Goal: Task Accomplishment & Management: Manage account settings

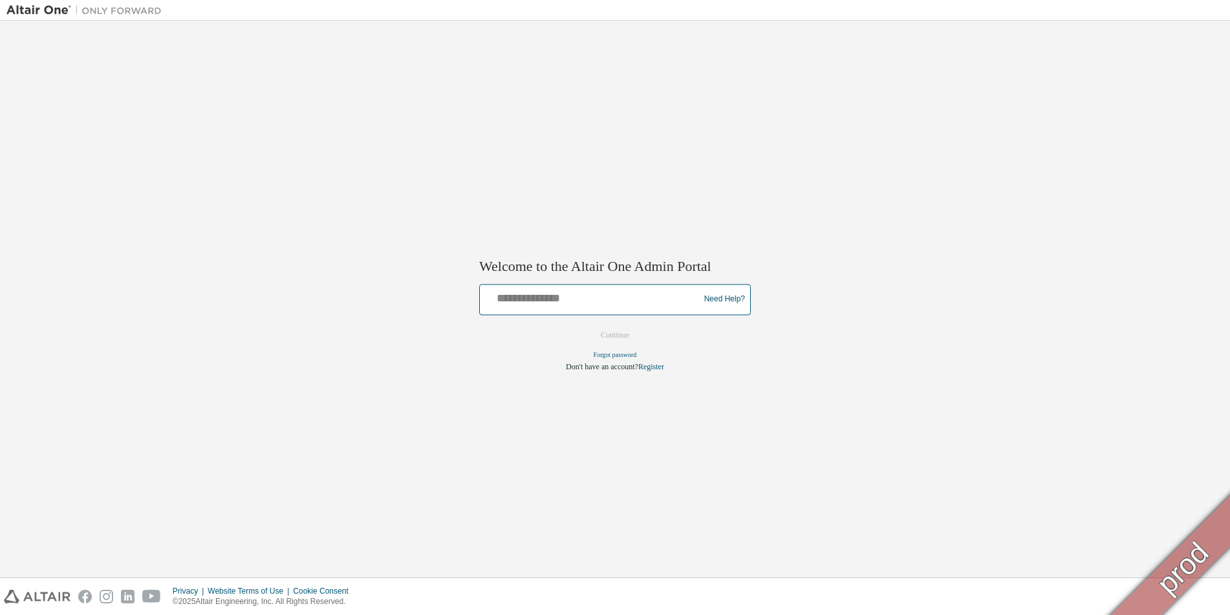
click at [568, 297] on input "text" at bounding box center [591, 296] width 213 height 19
type input "**********"
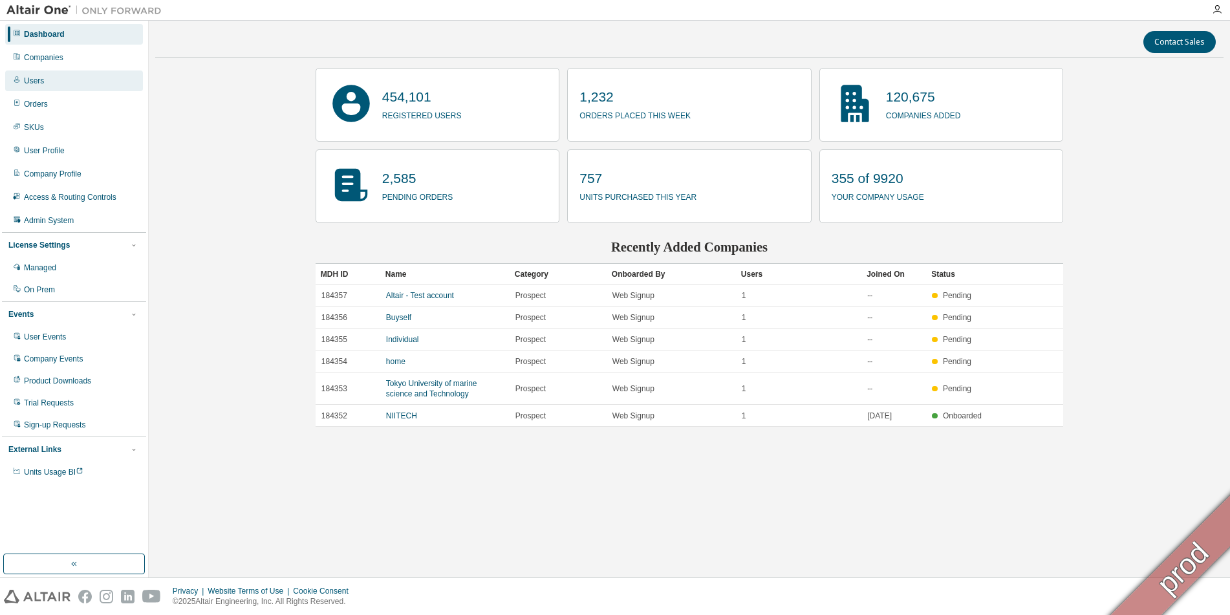
click at [35, 91] on div "Users" at bounding box center [74, 80] width 138 height 21
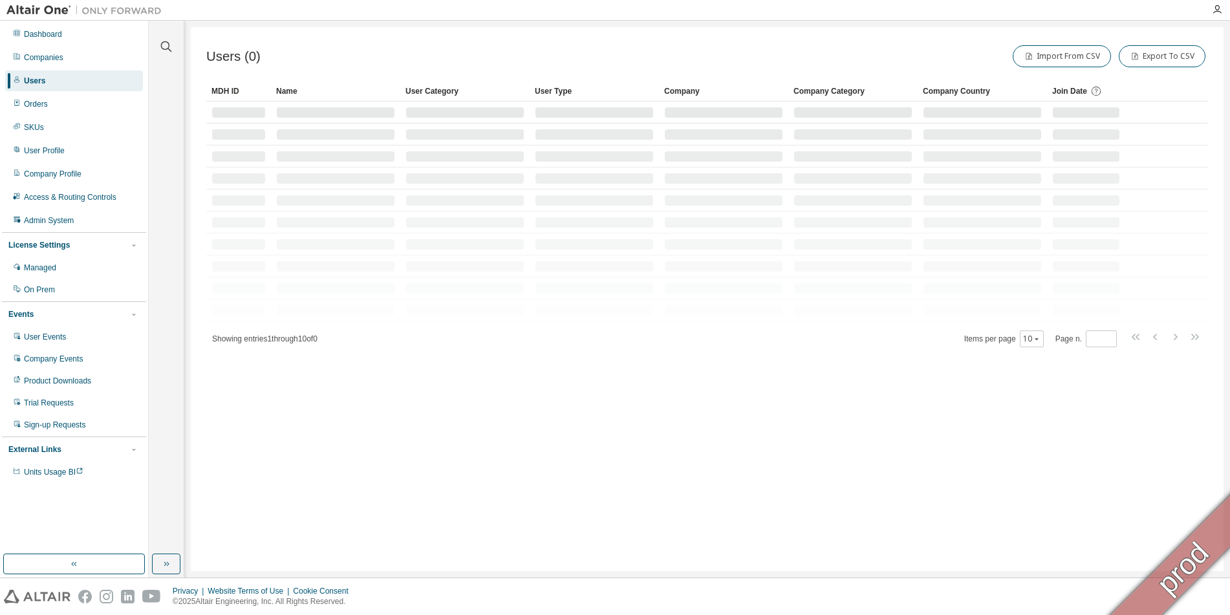
click at [1074, 89] on span "Join Date" at bounding box center [1069, 91] width 35 height 9
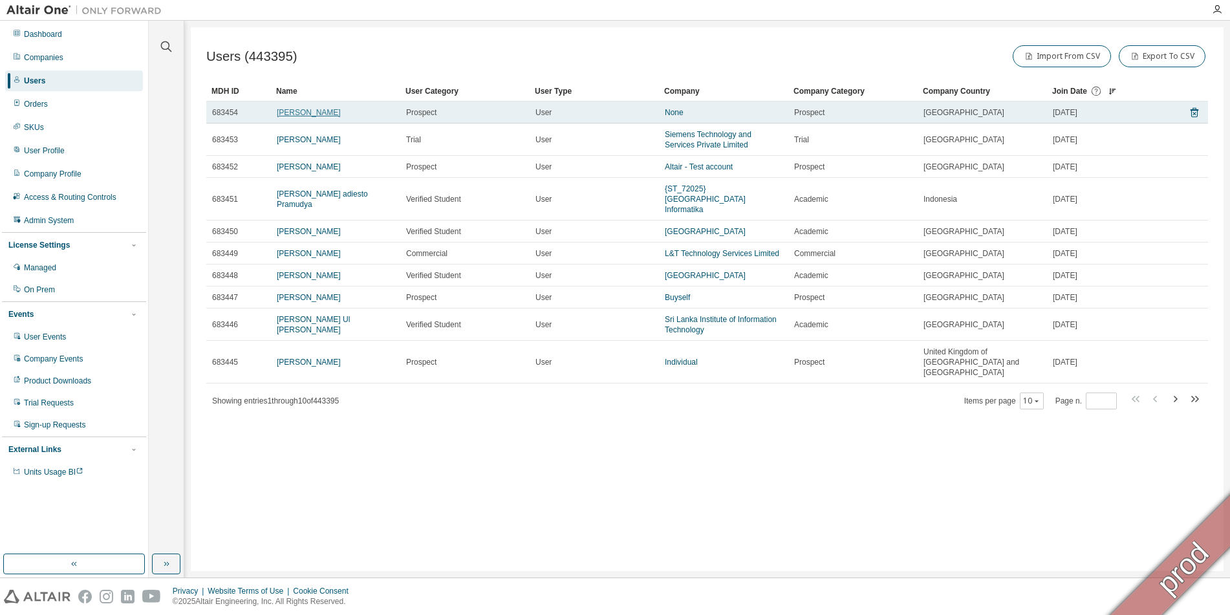
click at [303, 114] on link "Vidyashree Nayak" at bounding box center [309, 112] width 64 height 9
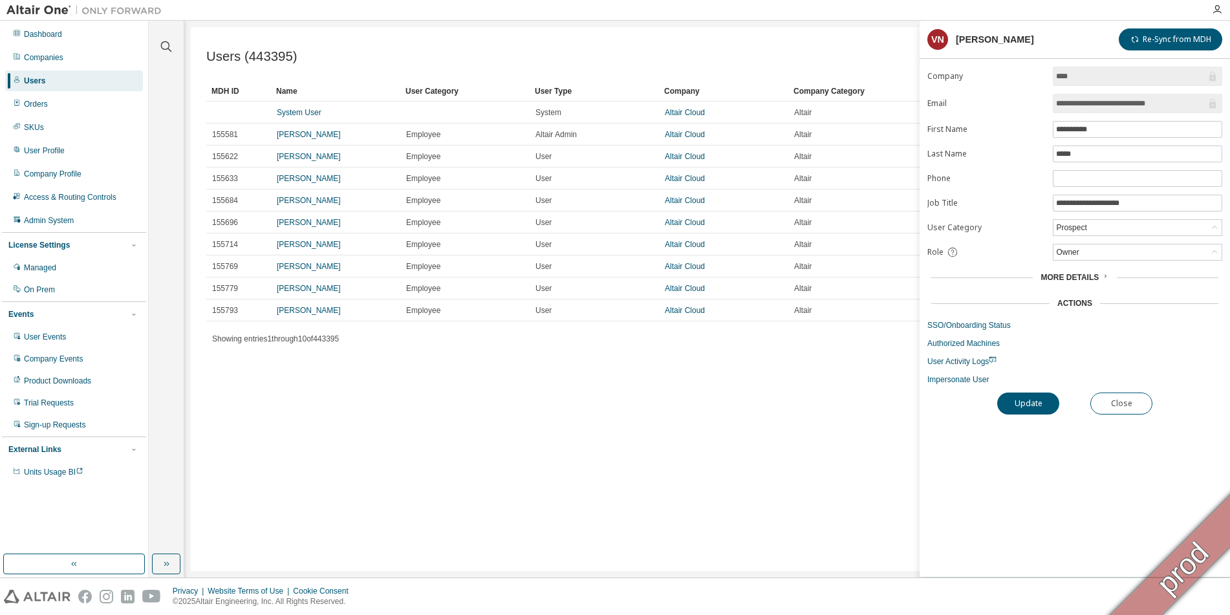
click at [1084, 103] on input "**********" at bounding box center [1131, 103] width 150 height 13
click at [1072, 276] on span "More Details" at bounding box center [1069, 277] width 58 height 9
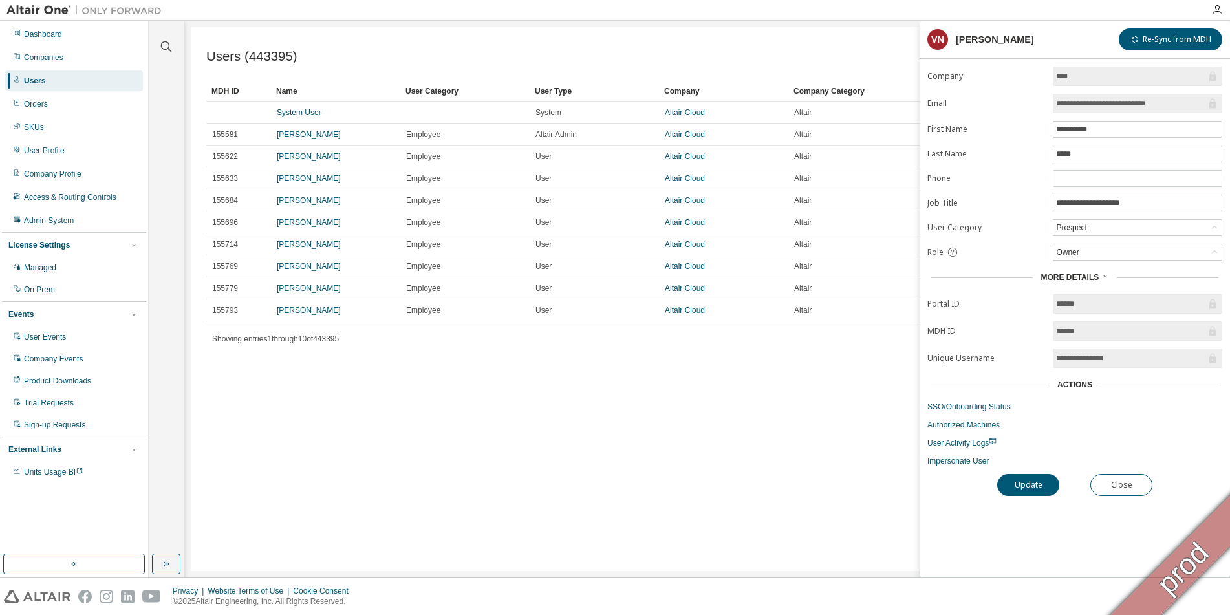
click at [1077, 302] on input "******" at bounding box center [1131, 303] width 150 height 13
click at [1137, 493] on button "Close" at bounding box center [1121, 485] width 62 height 22
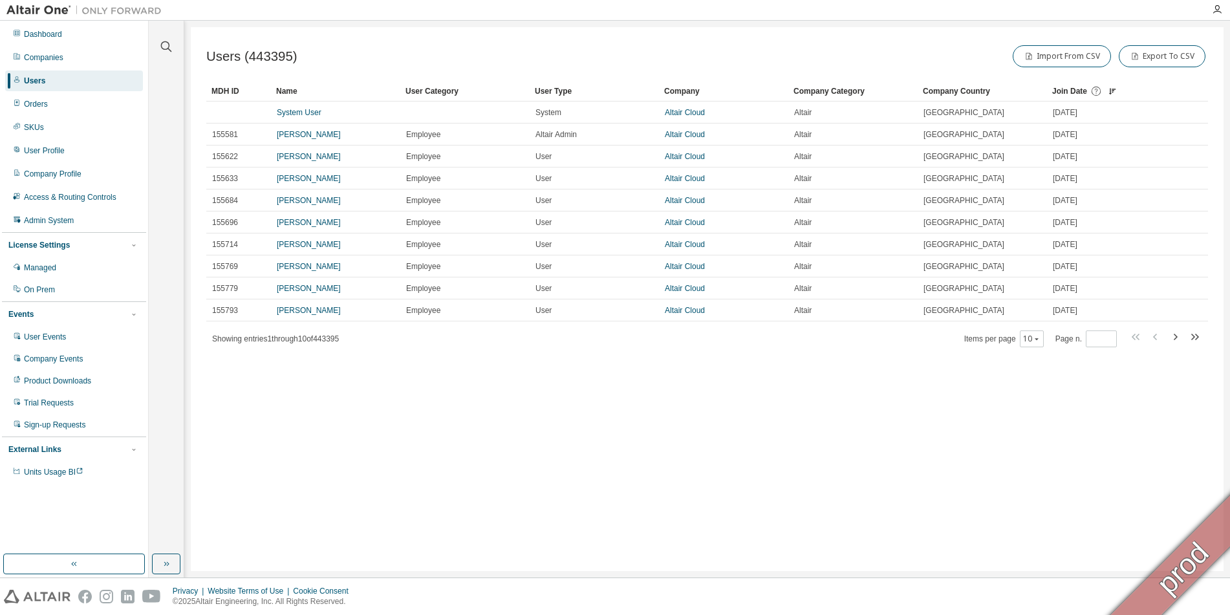
click at [1113, 91] on icon at bounding box center [1113, 91] width 3 height 1
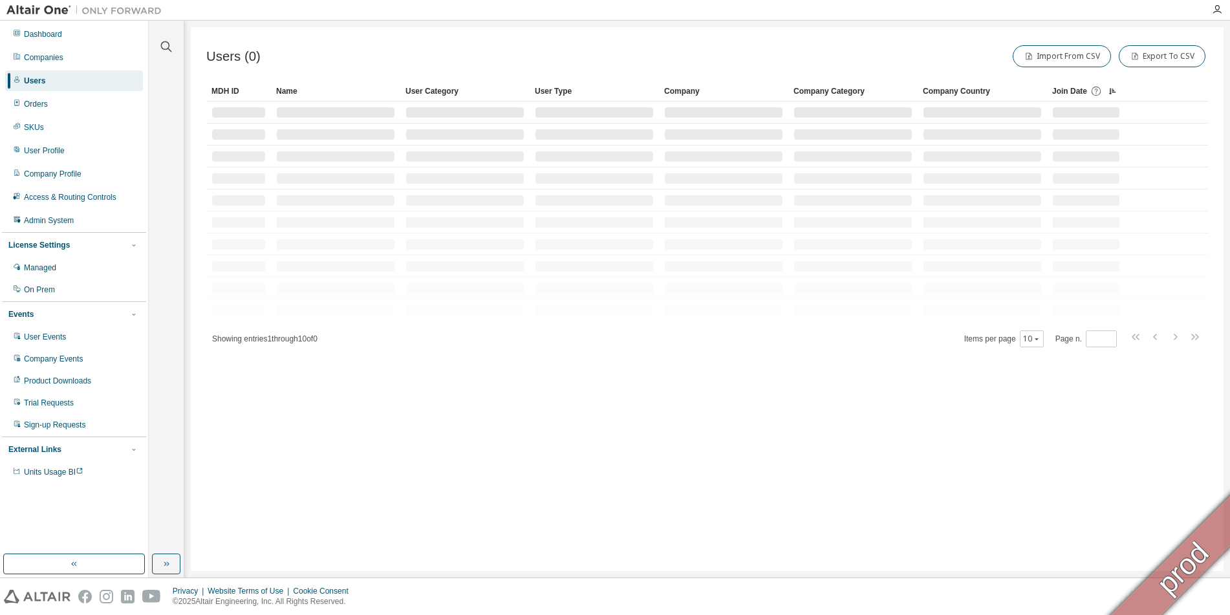
click at [1113, 91] on icon at bounding box center [1113, 91] width 3 height 1
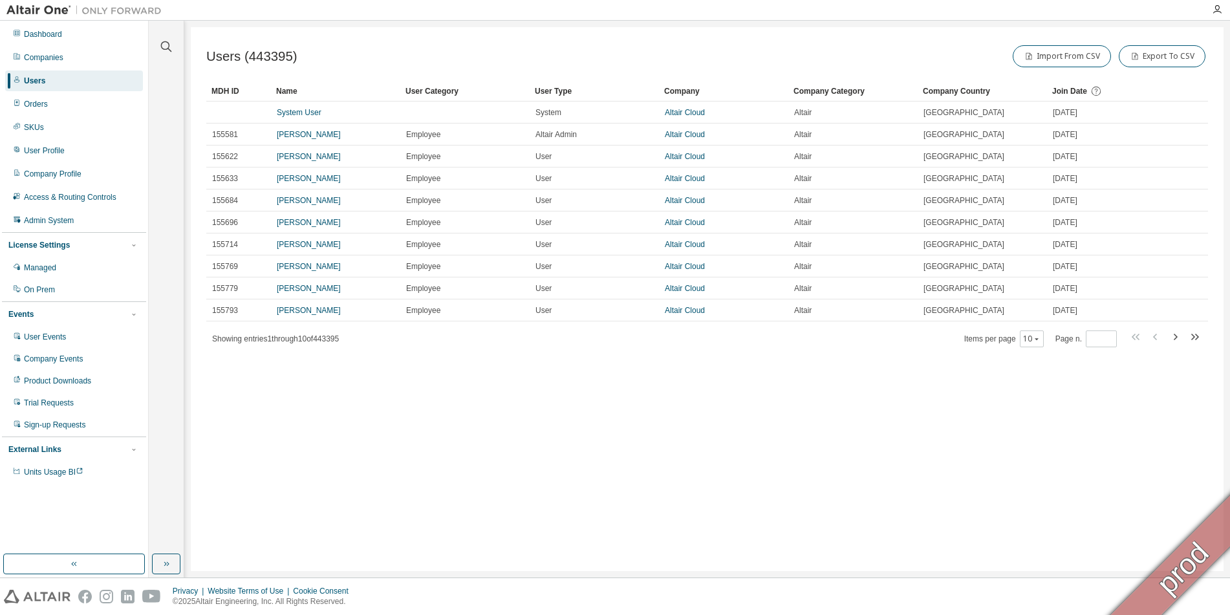
click at [226, 98] on div "MDH ID" at bounding box center [238, 91] width 54 height 21
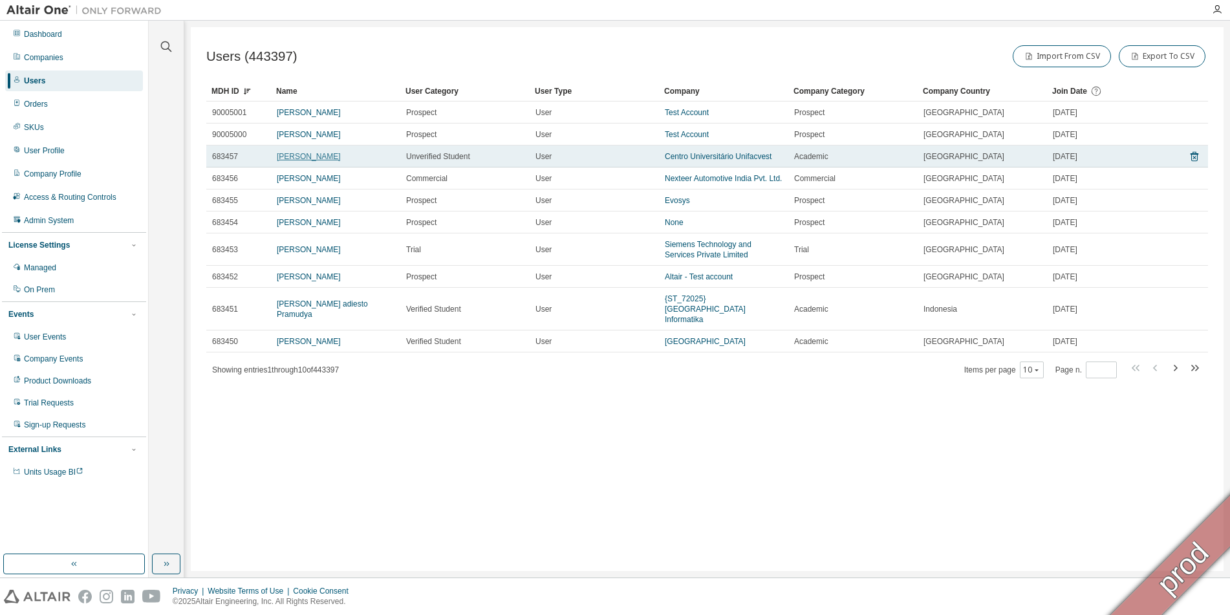
click at [288, 154] on link "Paulo Silva" at bounding box center [309, 156] width 64 height 9
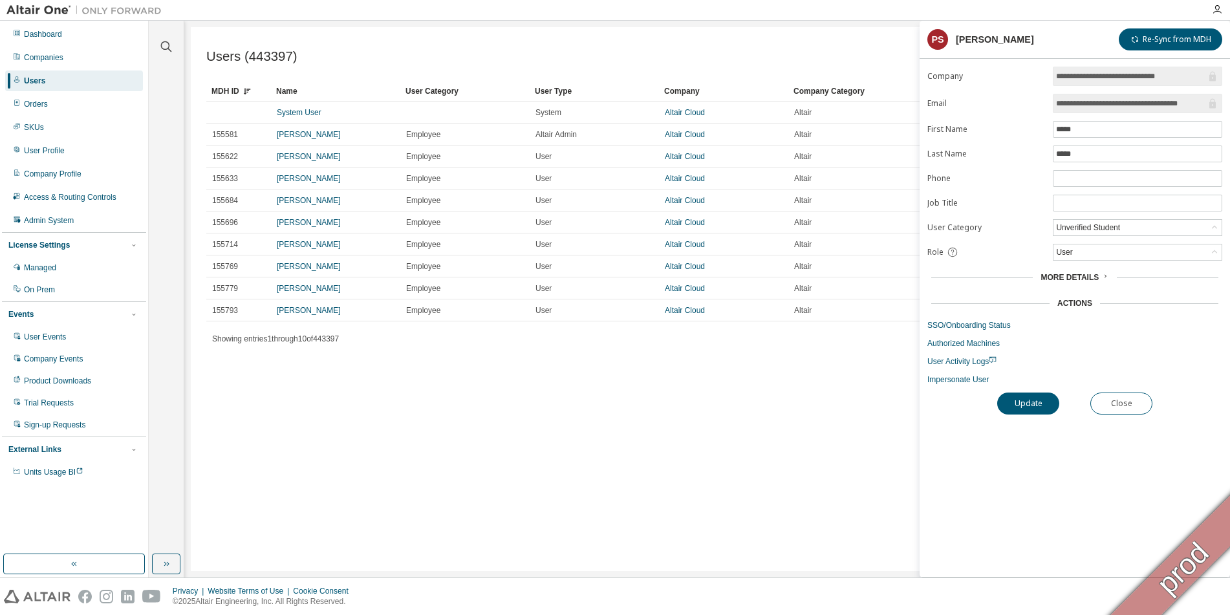
click at [1097, 99] on input "**********" at bounding box center [1131, 103] width 150 height 13
click at [48, 269] on div "Managed" at bounding box center [40, 268] width 32 height 10
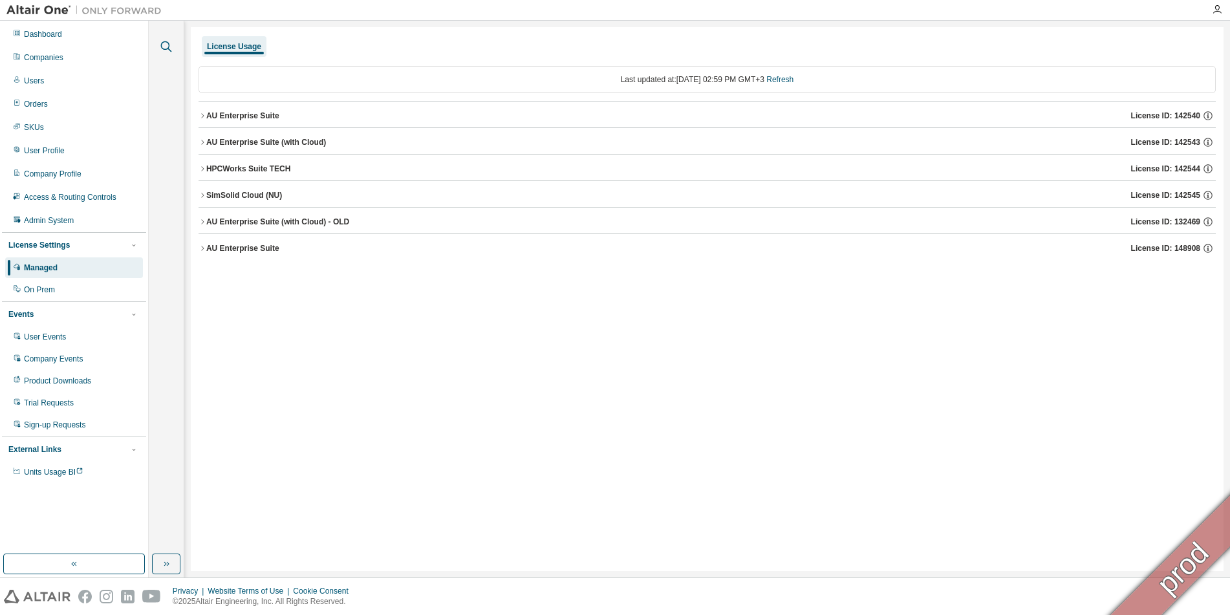
click at [169, 46] on icon "button" at bounding box center [166, 46] width 11 height 11
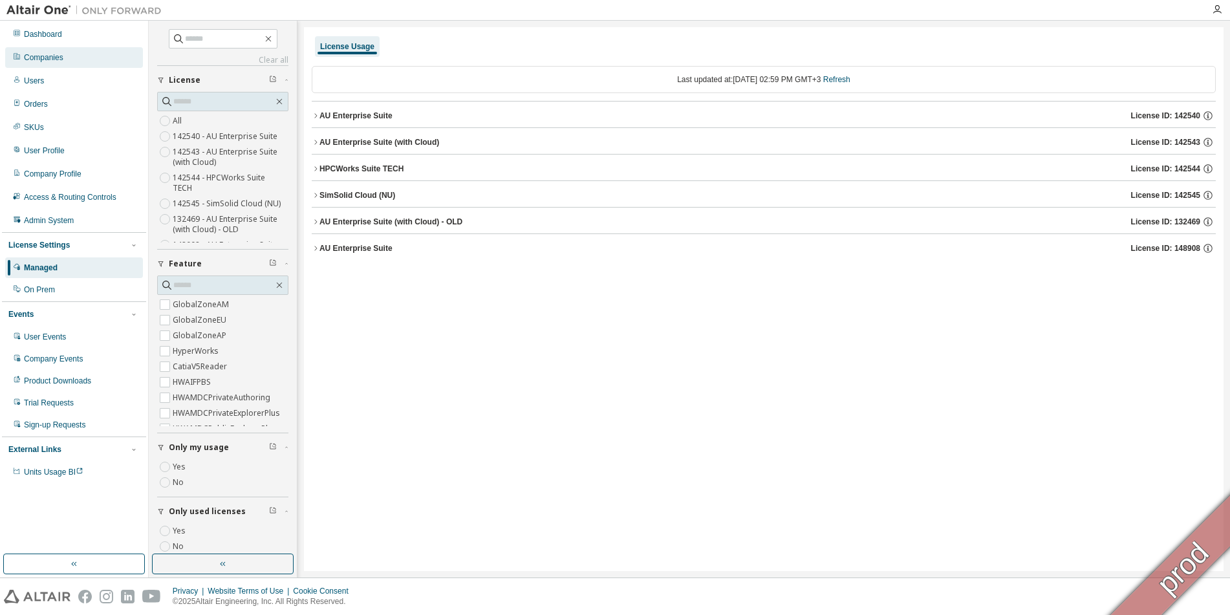
click at [57, 51] on div "Companies" at bounding box center [74, 57] width 138 height 21
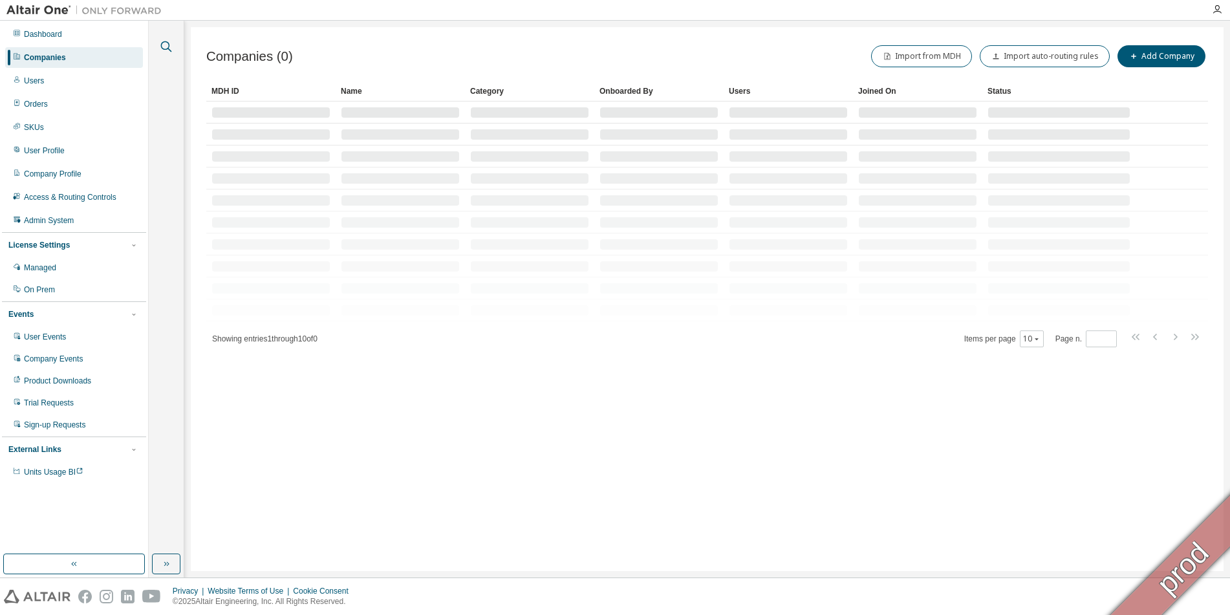
click at [169, 48] on icon "button" at bounding box center [166, 46] width 11 height 11
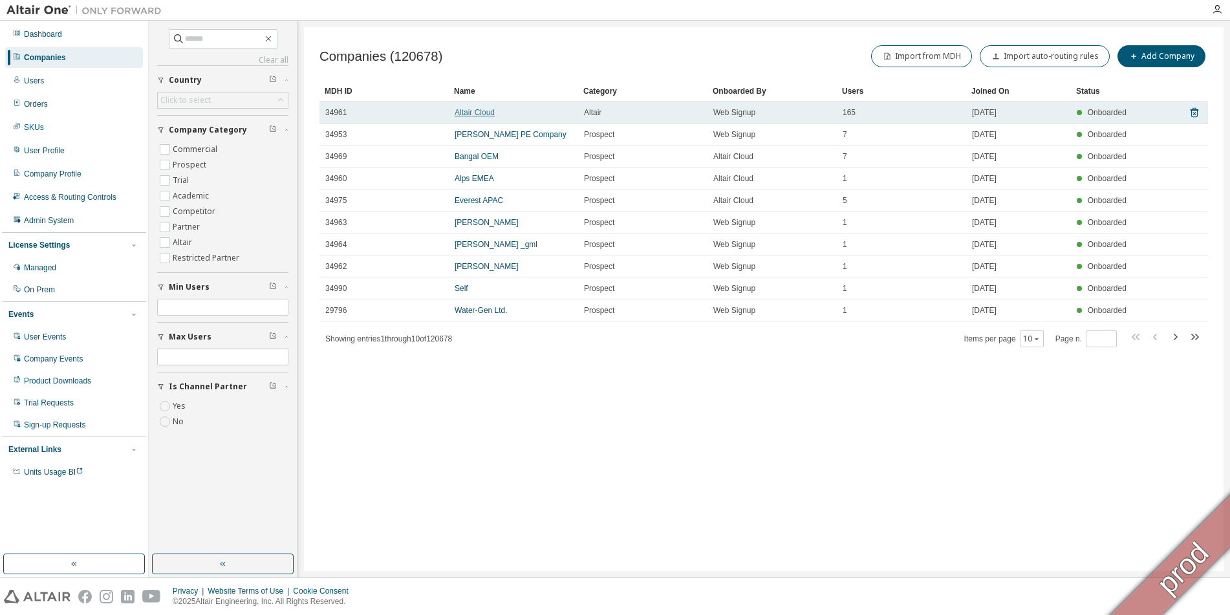
click at [483, 115] on link "Altair Cloud" at bounding box center [475, 112] width 40 height 9
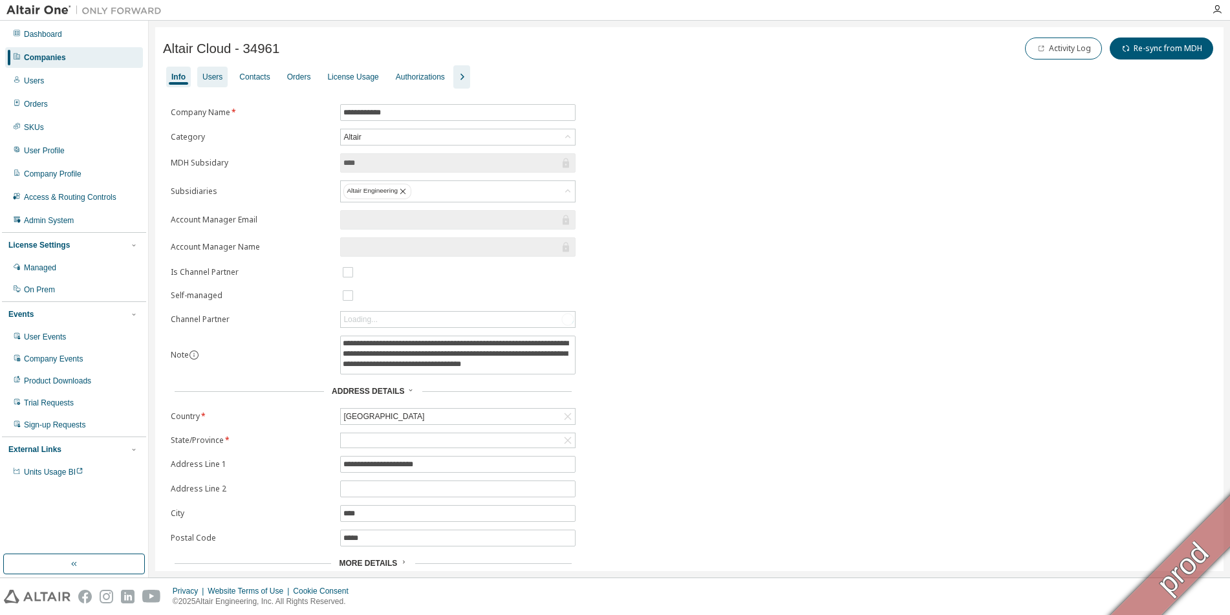
click at [217, 76] on div "Users" at bounding box center [212, 77] width 20 height 10
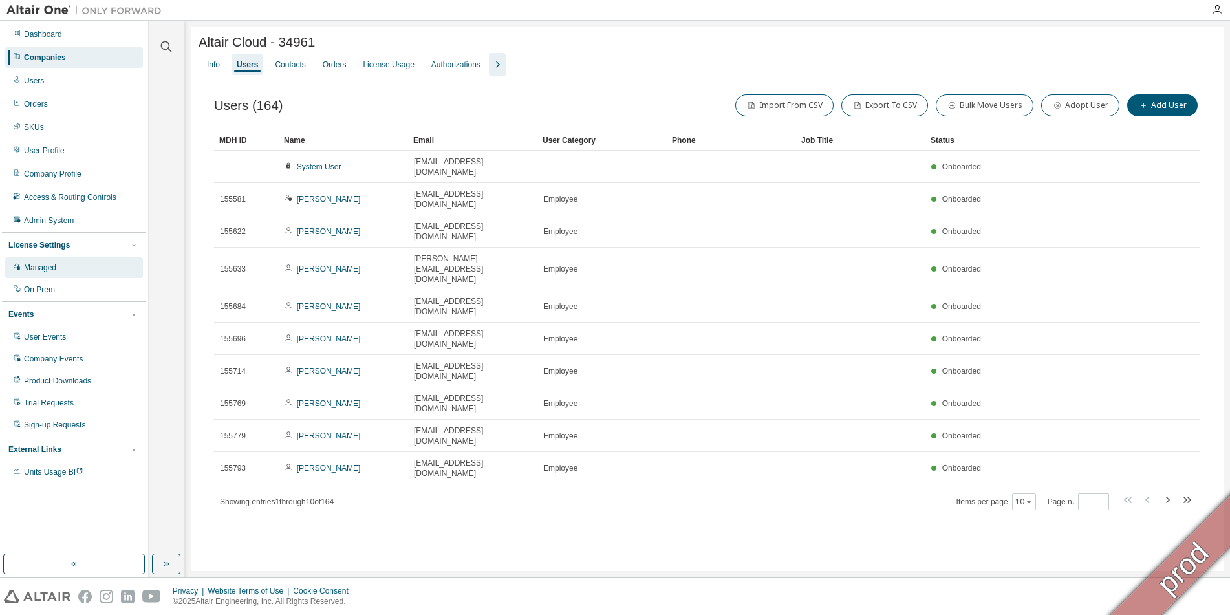
click at [34, 273] on div "Managed" at bounding box center [74, 267] width 138 height 21
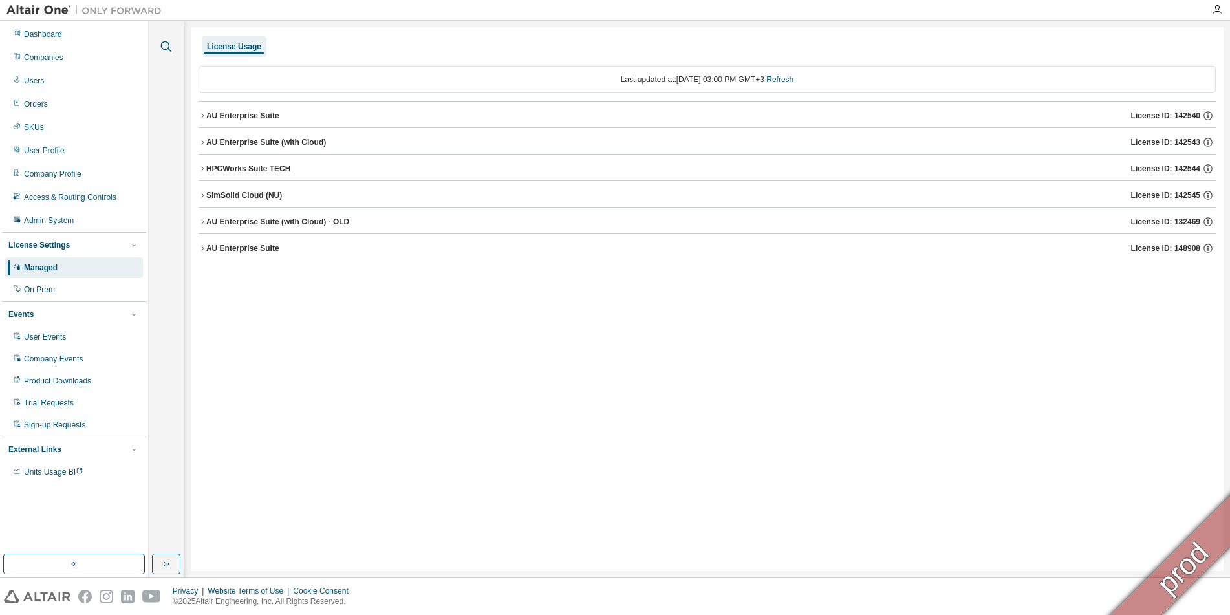
click at [164, 45] on icon "button" at bounding box center [166, 47] width 16 height 16
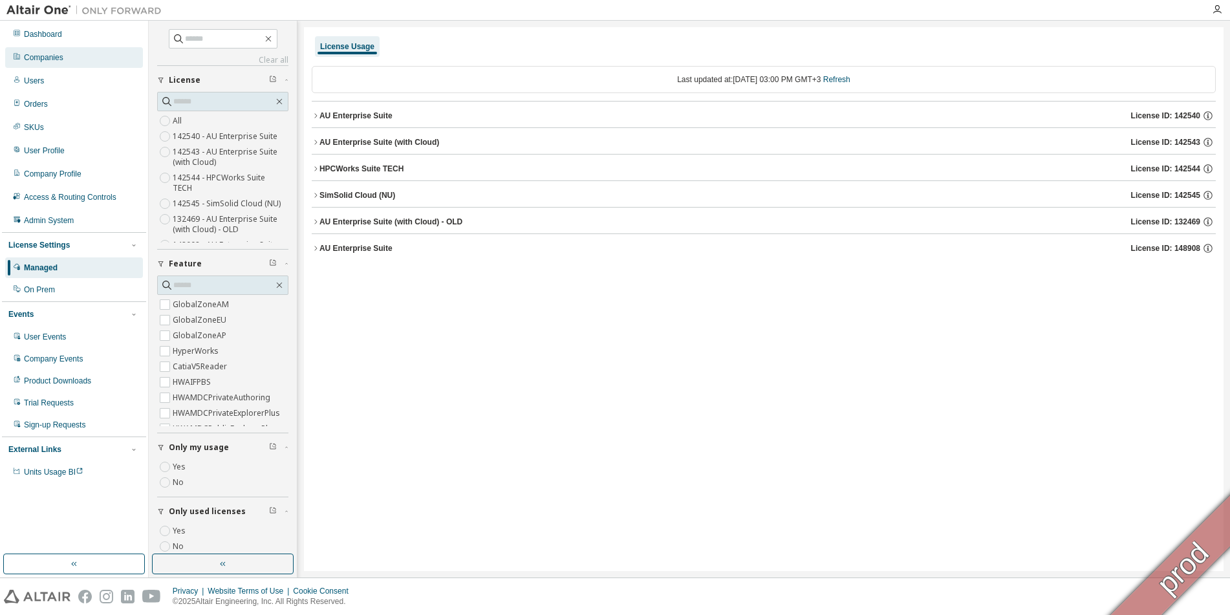
click at [50, 58] on div "Companies" at bounding box center [43, 57] width 39 height 10
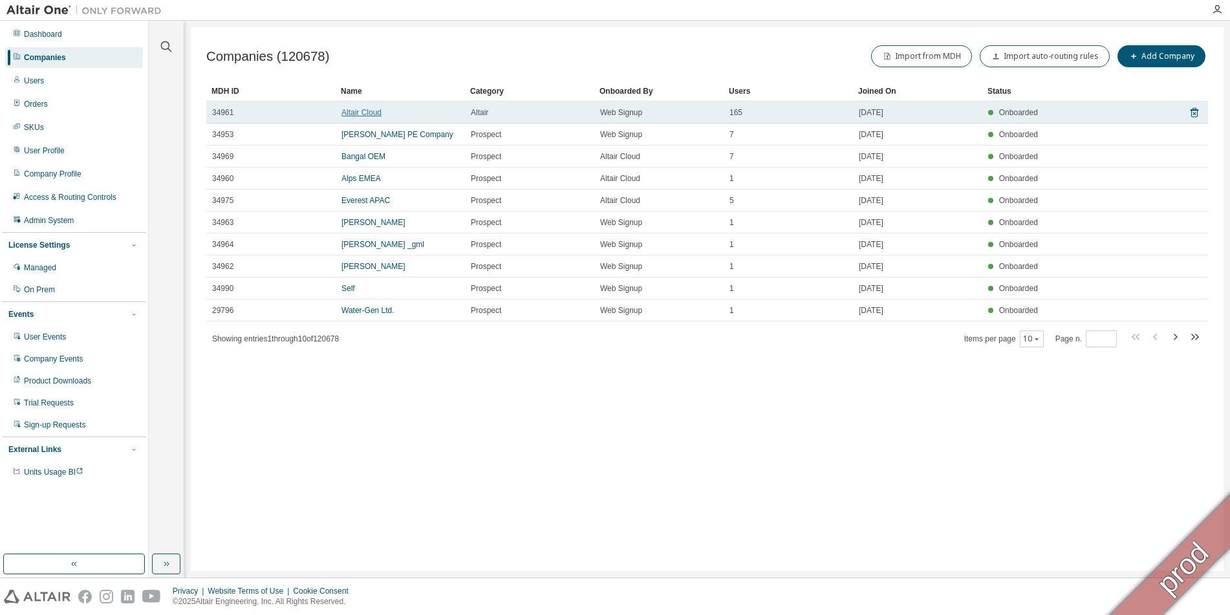
click at [354, 115] on link "Altair Cloud" at bounding box center [361, 112] width 40 height 9
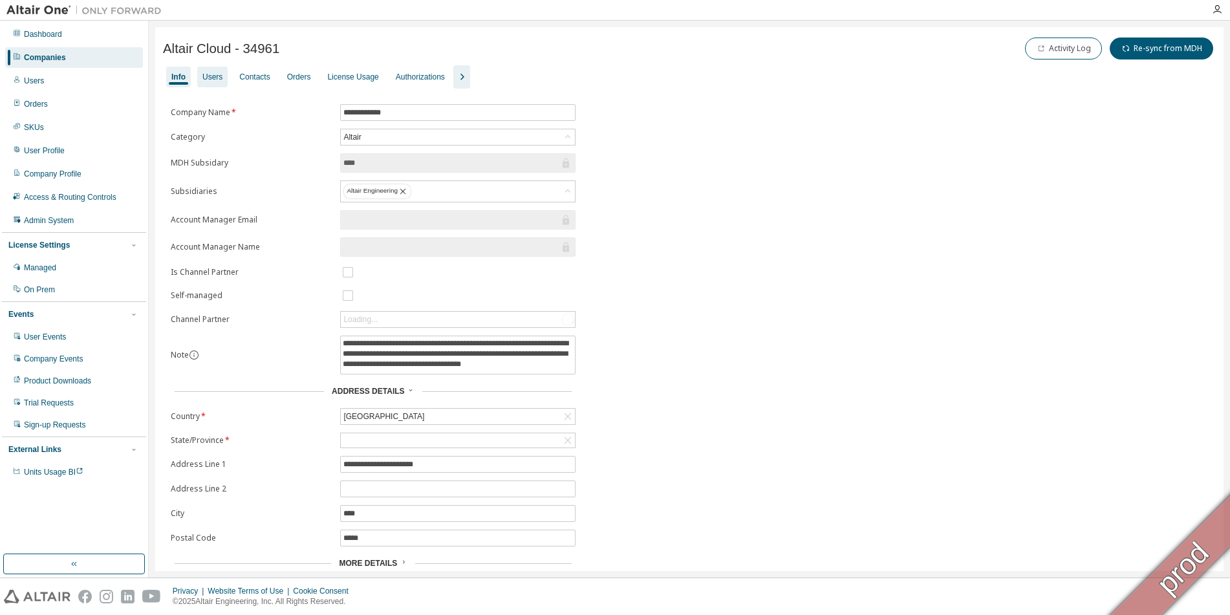
click at [218, 78] on div "Users" at bounding box center [212, 77] width 20 height 10
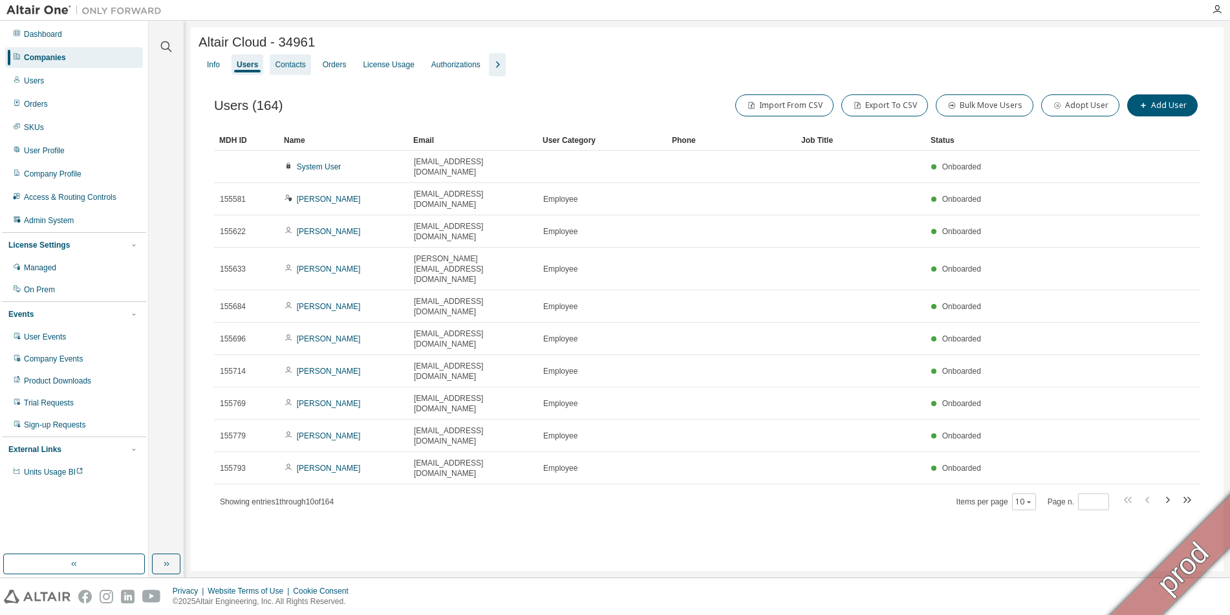
click at [305, 70] on div "Contacts" at bounding box center [290, 64] width 30 height 10
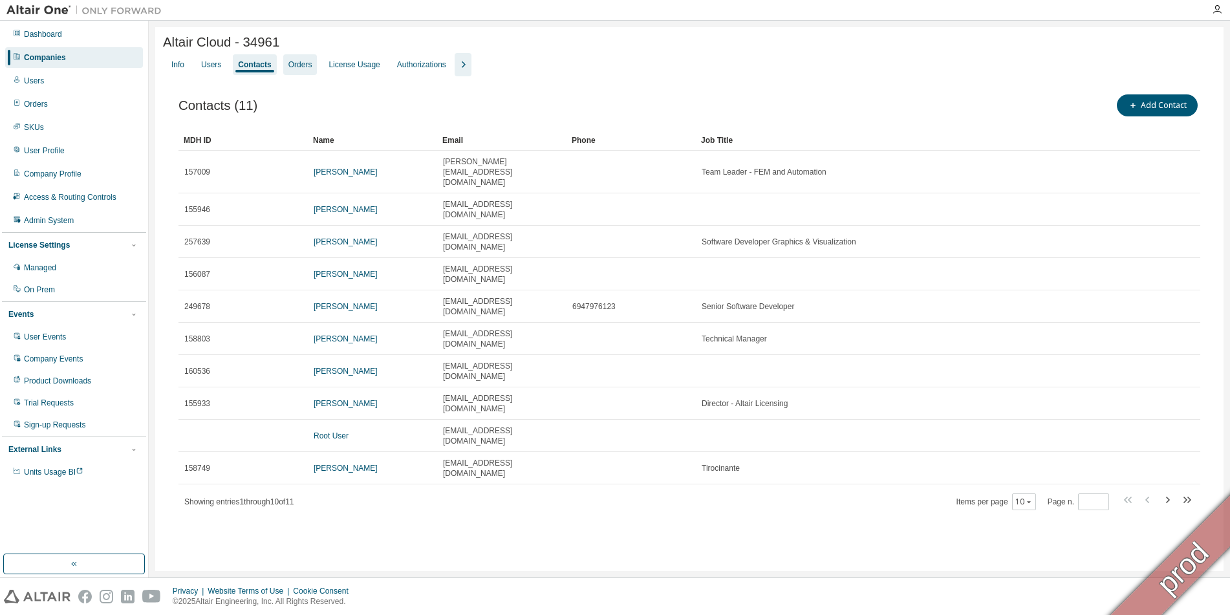
click at [306, 70] on div "Orders" at bounding box center [300, 64] width 24 height 10
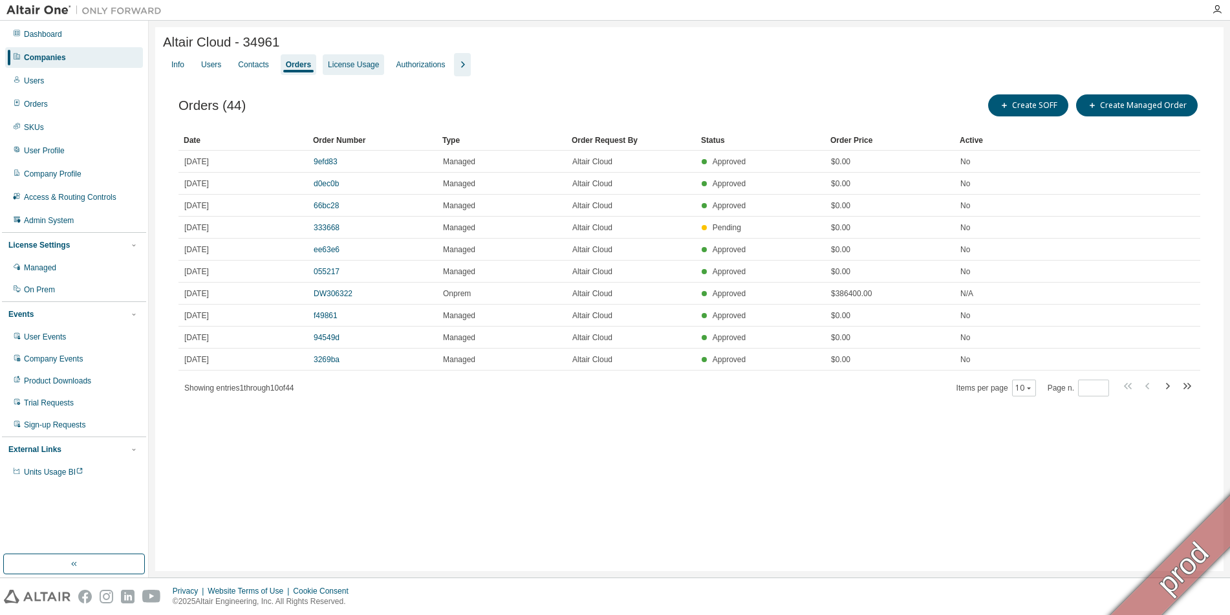
click at [356, 69] on div "License Usage" at bounding box center [353, 64] width 51 height 10
